Goal: Information Seeking & Learning: Learn about a topic

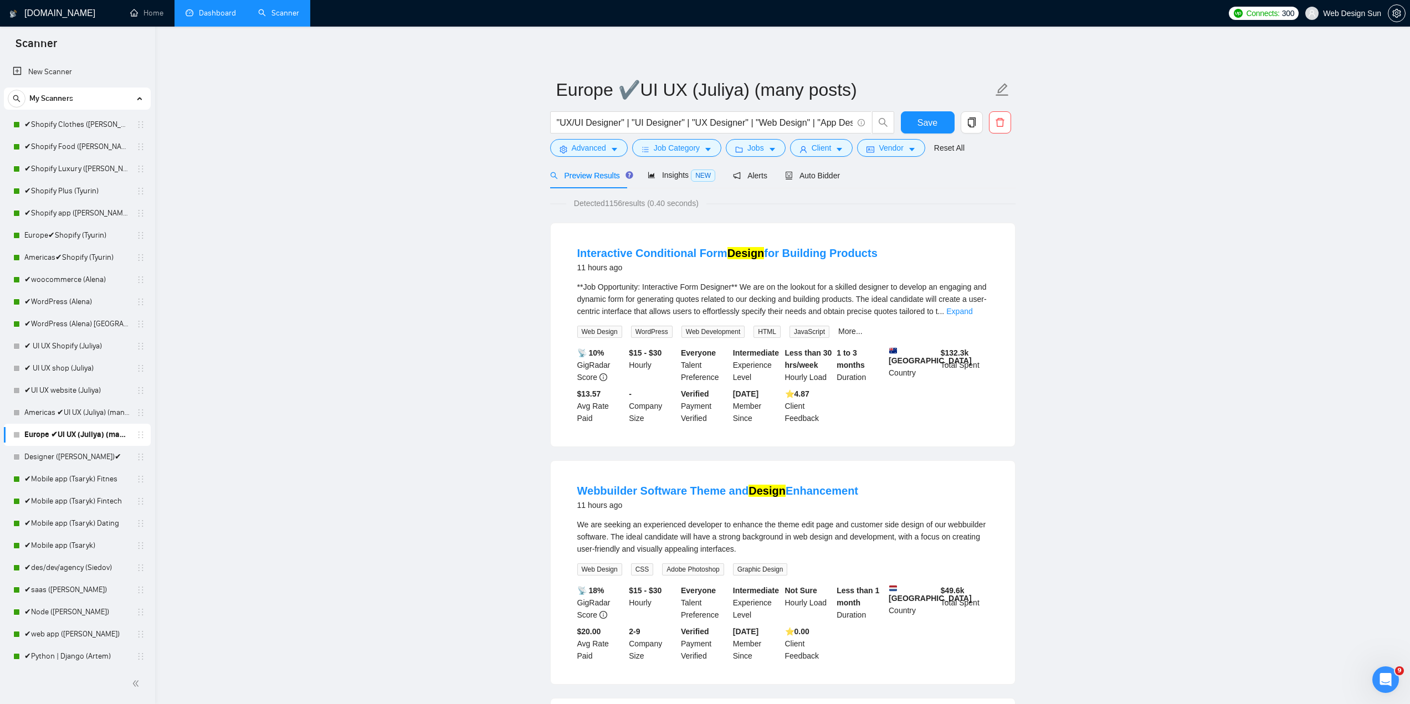
click at [236, 14] on link "Dashboard" at bounding box center [211, 12] width 50 height 9
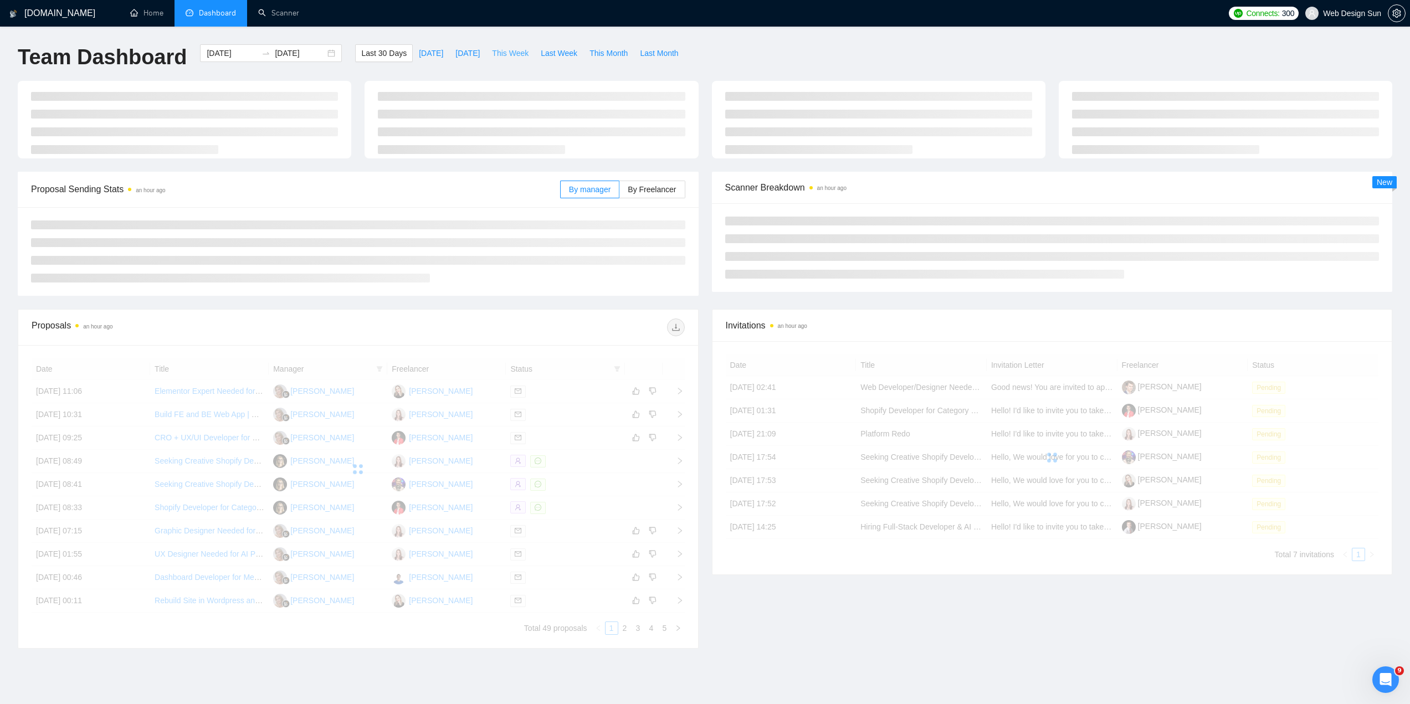
click at [513, 54] on span "This Week" at bounding box center [510, 53] width 37 height 12
type input "[DATE]"
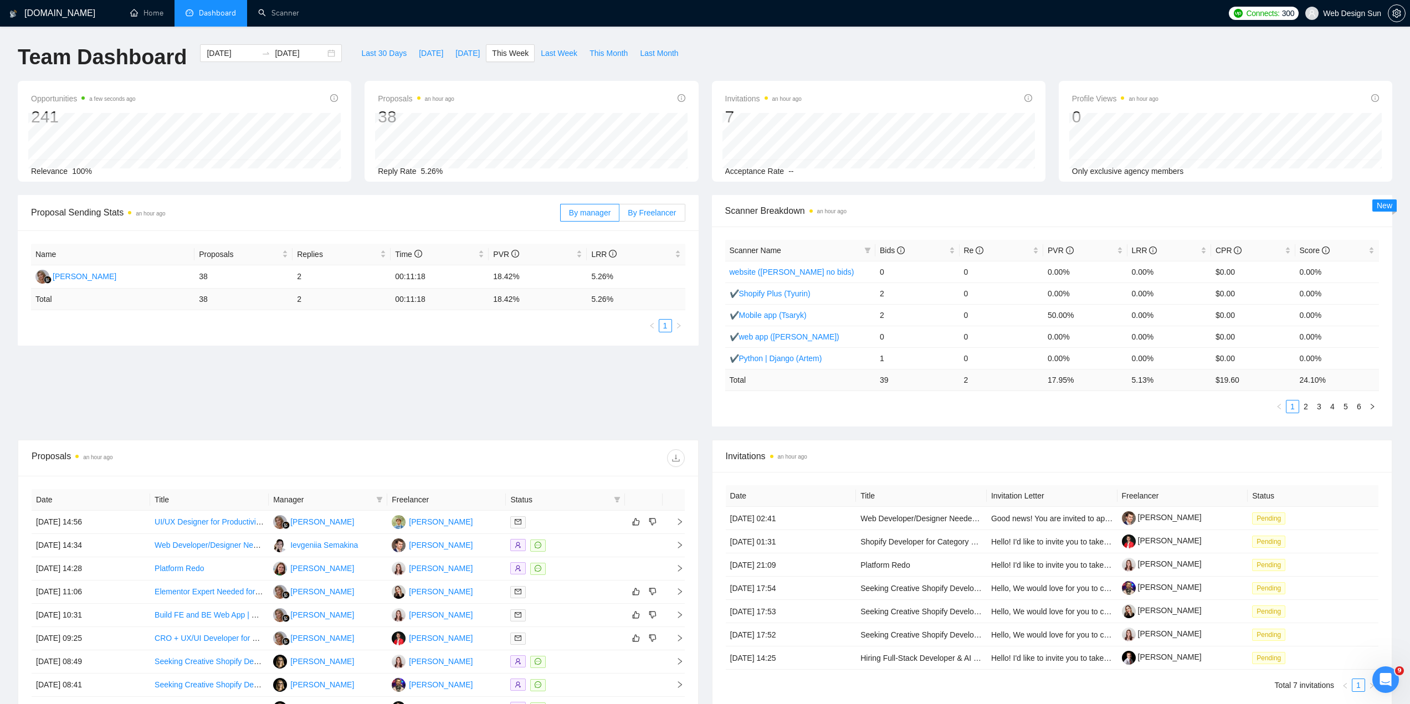
click at [652, 212] on span "By Freelancer" at bounding box center [652, 212] width 48 height 9
click at [620, 216] on input "By Freelancer" at bounding box center [620, 216] width 0 height 0
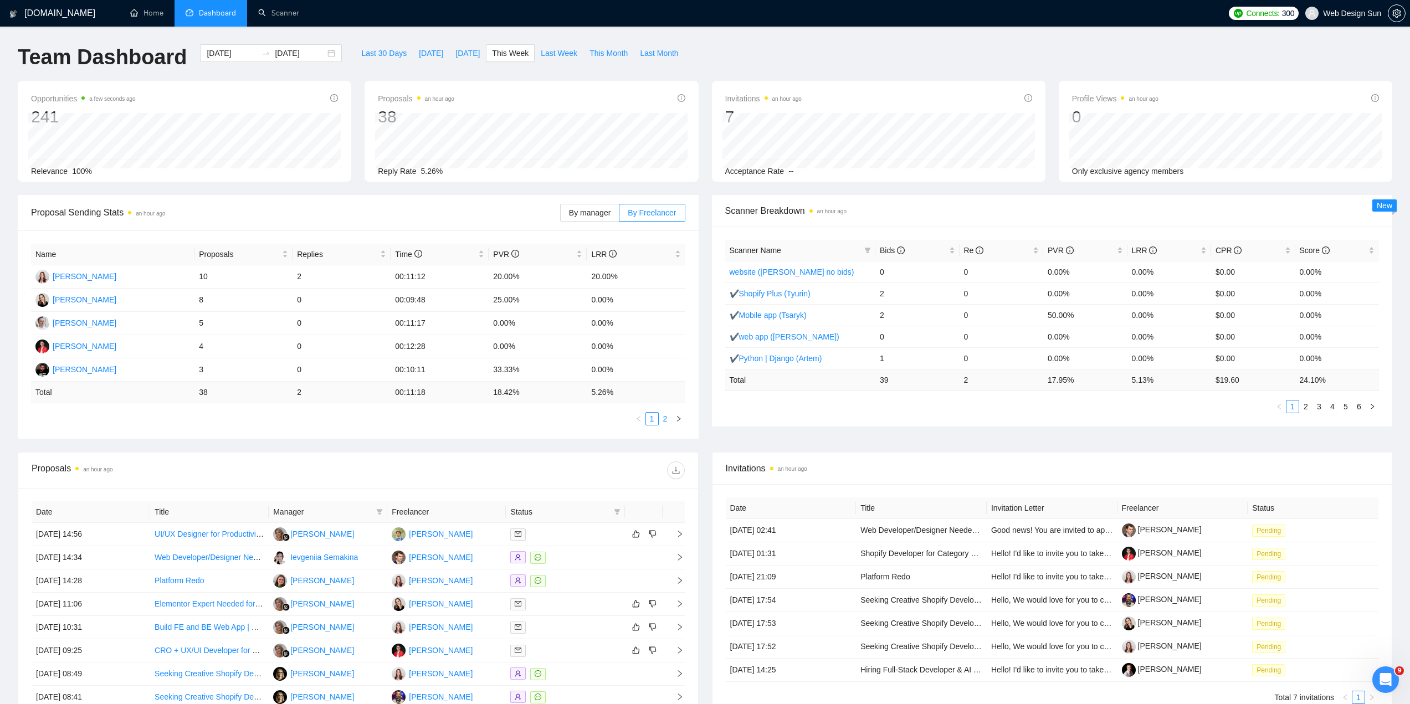
click at [663, 422] on link "2" at bounding box center [665, 419] width 12 height 12
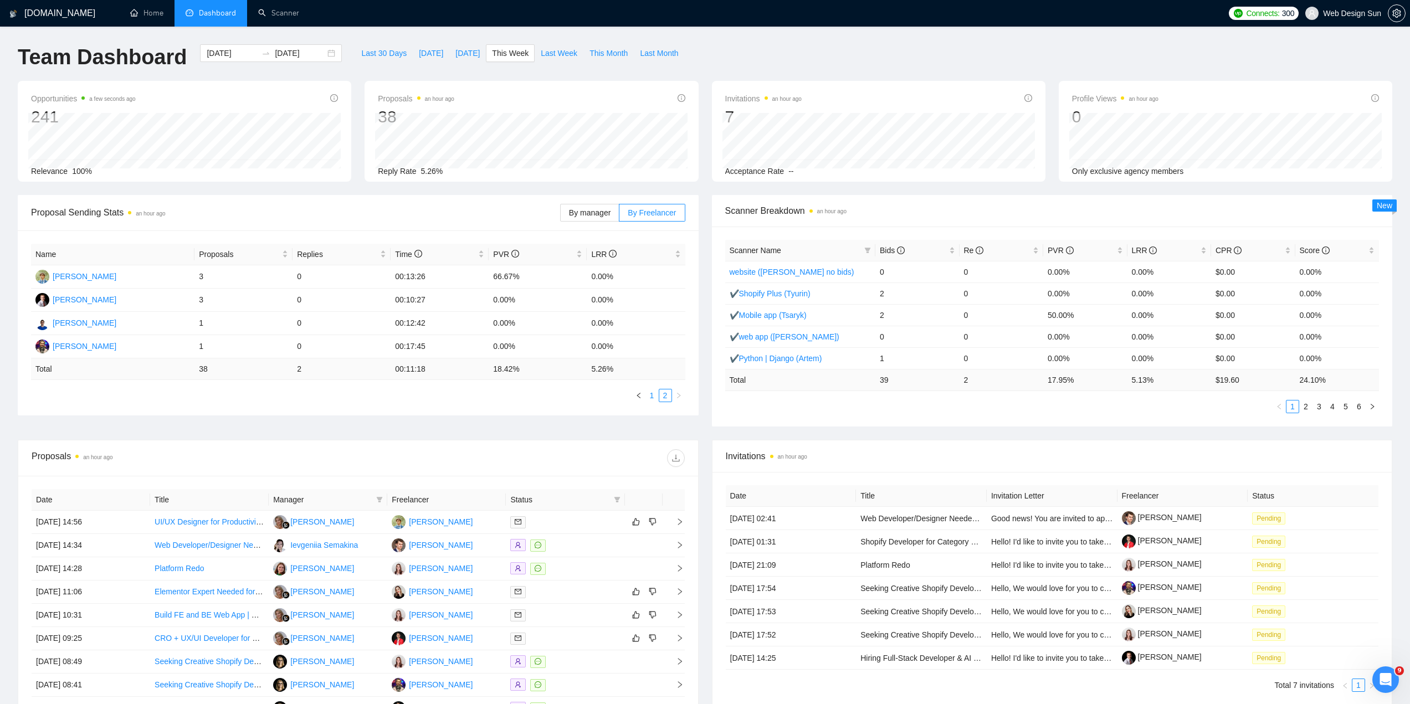
click at [653, 398] on link "1" at bounding box center [652, 396] width 12 height 12
